Goal: Browse casually: Explore the website without a specific task or goal

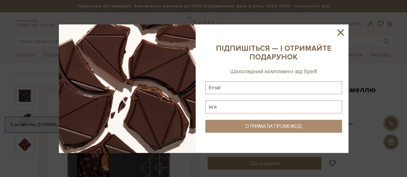
click at [339, 31] on icon at bounding box center [340, 32] width 6 height 6
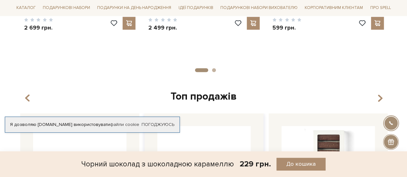
scroll to position [611, 0]
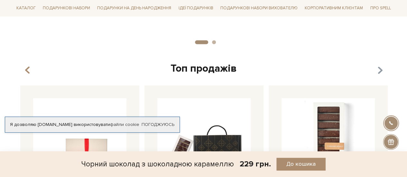
click at [378, 71] on icon "button" at bounding box center [379, 70] width 5 height 11
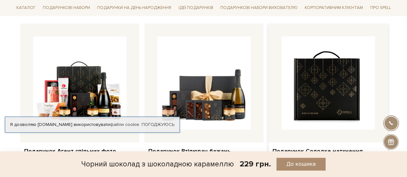
scroll to position [418, 0]
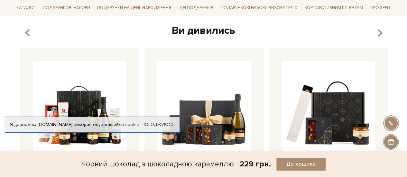
click at [385, 30] on div "Ви дивились" at bounding box center [204, 31] width 372 height 14
click at [381, 31] on icon "button" at bounding box center [379, 32] width 5 height 11
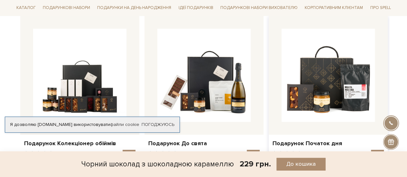
scroll to position [483, 0]
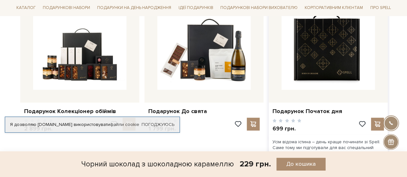
click at [333, 76] on img at bounding box center [327, 42] width 93 height 93
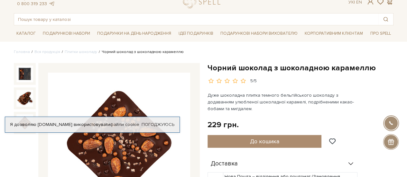
scroll to position [0, 0]
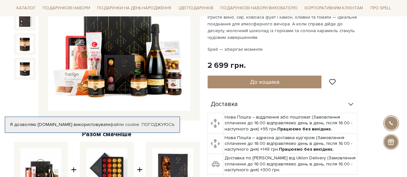
scroll to position [129, 0]
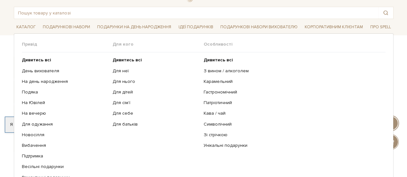
scroll to position [64, 0]
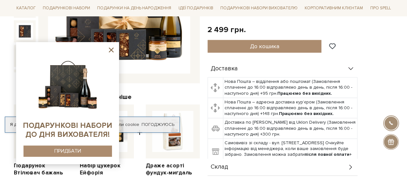
click at [109, 49] on icon at bounding box center [111, 50] width 5 height 5
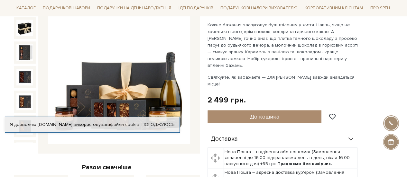
scroll to position [66, 0]
